Goal: Information Seeking & Learning: Compare options

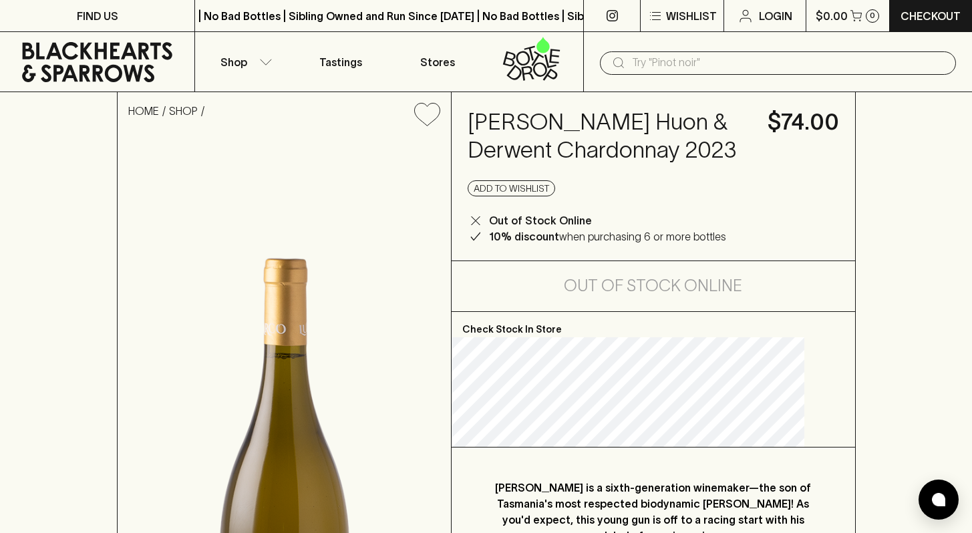
click at [539, 132] on h4 "[PERSON_NAME] Huon & Derwent Chardonnay 2023" at bounding box center [610, 136] width 284 height 56
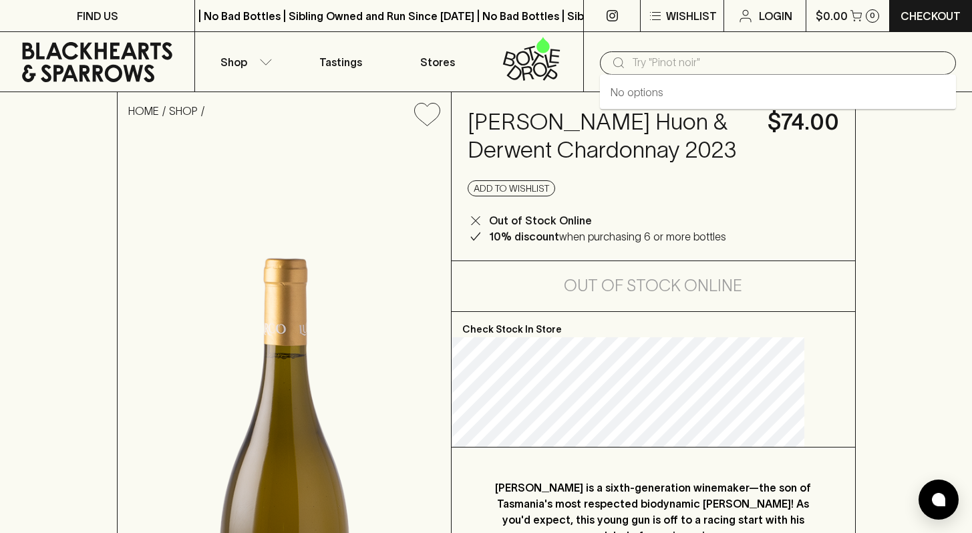
click at [639, 63] on input "text" at bounding box center [788, 62] width 313 height 21
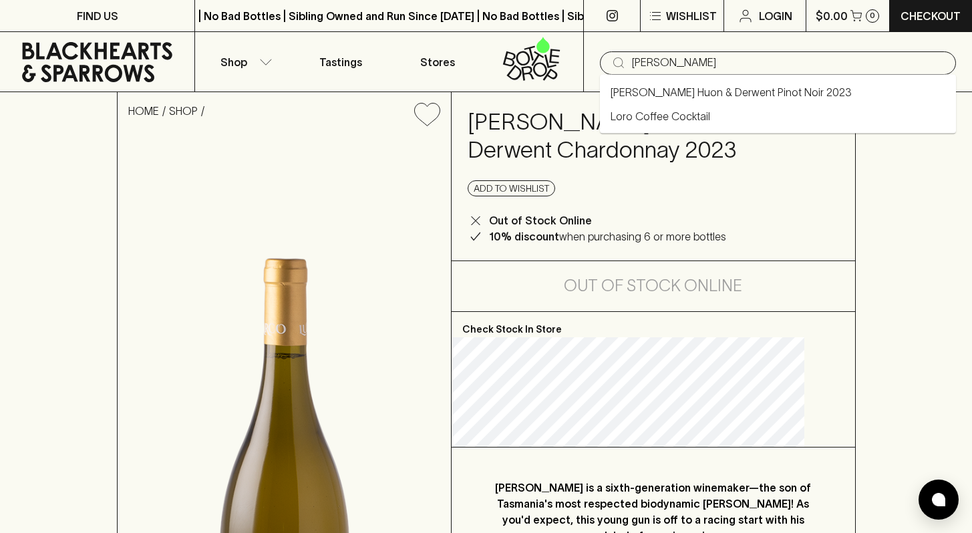
click at [666, 99] on link "[PERSON_NAME] Huon & Derwent Pinot Noir 2023" at bounding box center [730, 92] width 241 height 16
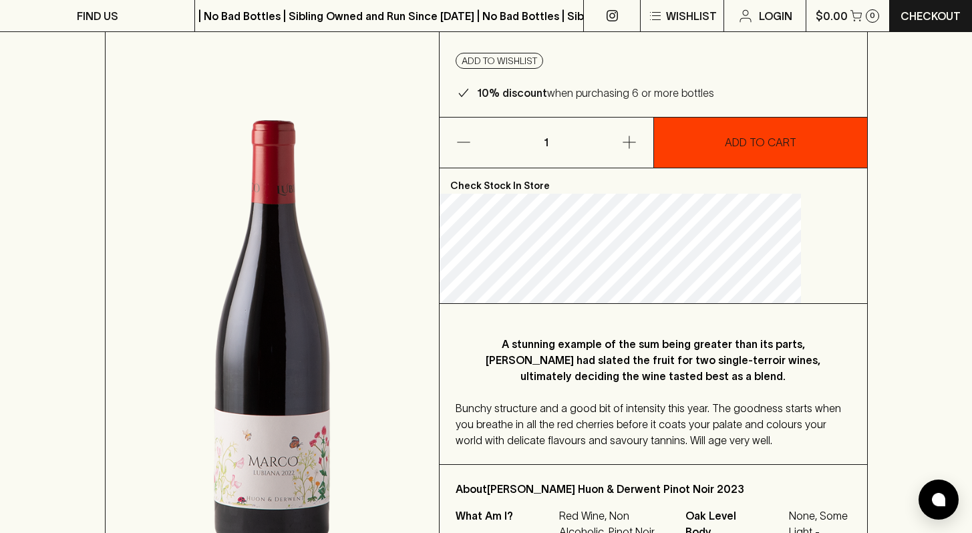
scroll to position [248, 0]
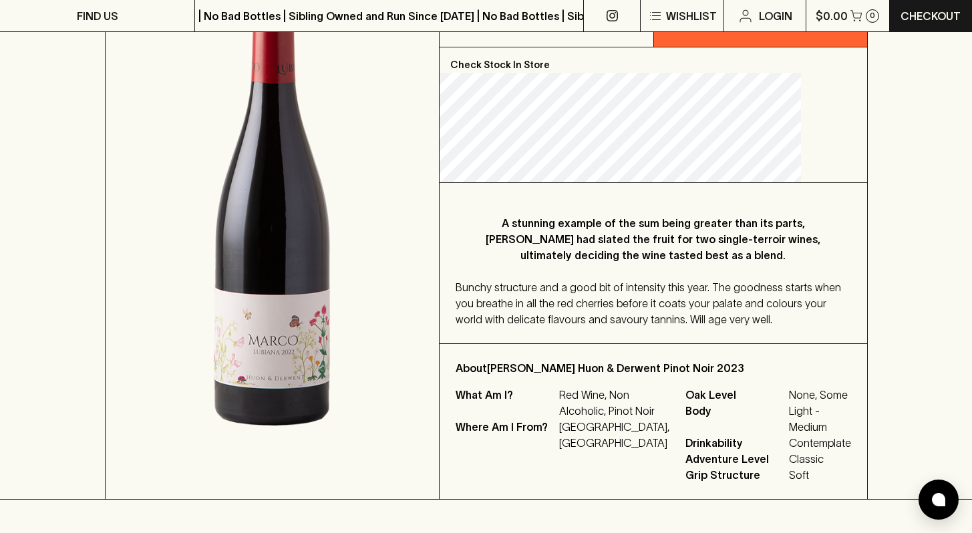
type input "[PERSON_NAME] Huon & Derwent Pinot Noir 2023"
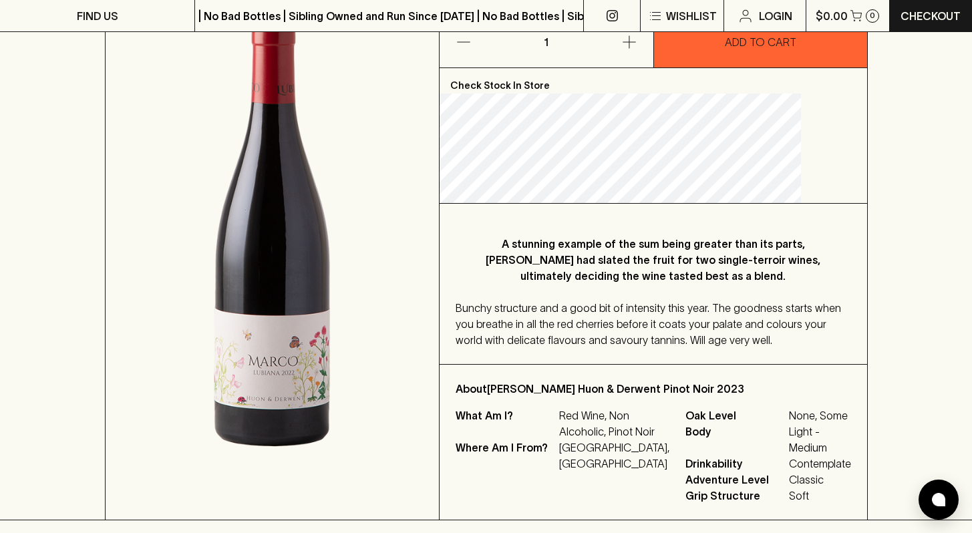
scroll to position [225, 0]
